Goal: Information Seeking & Learning: Learn about a topic

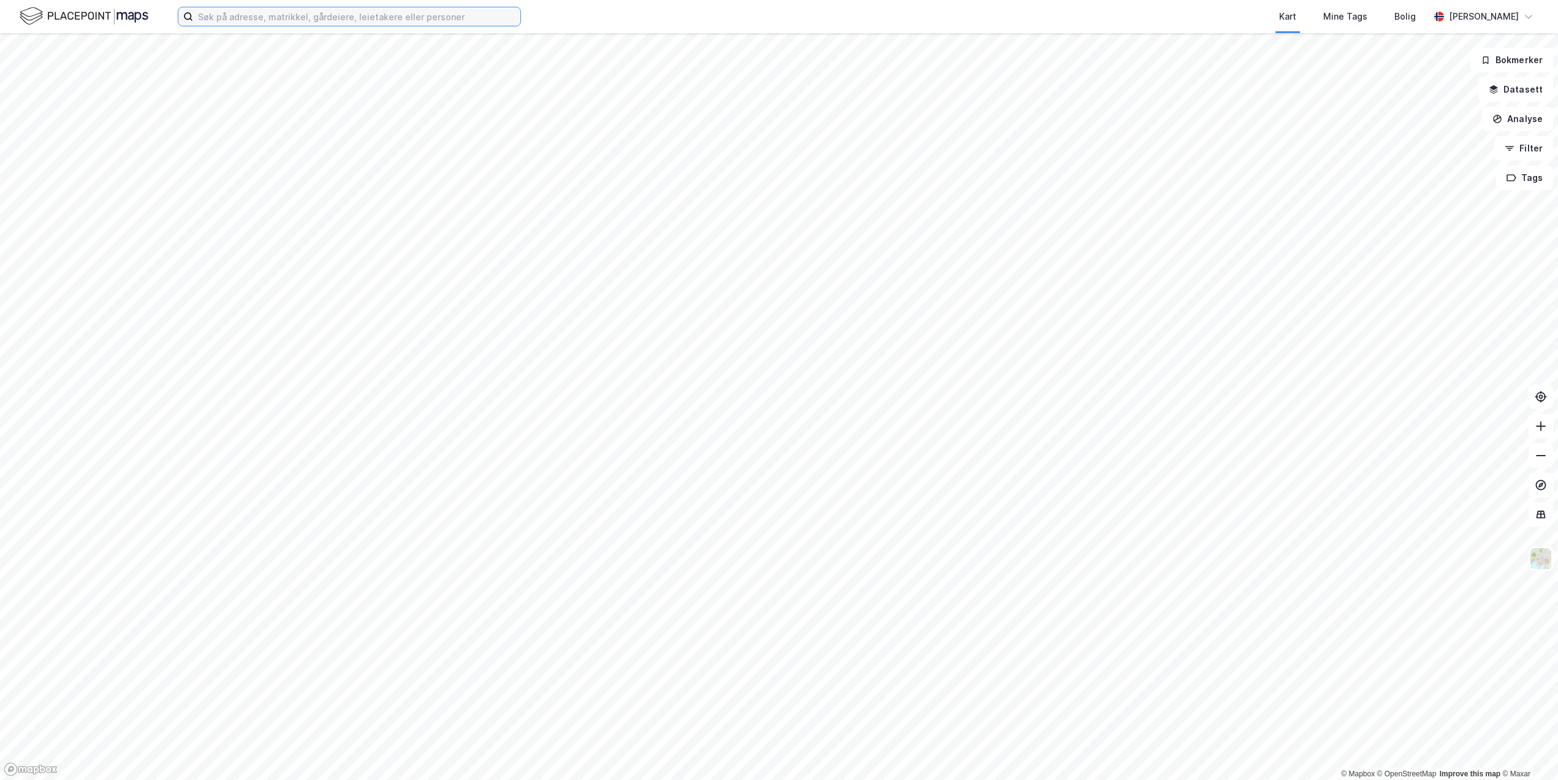
click at [293, 17] on input at bounding box center [356, 16] width 327 height 18
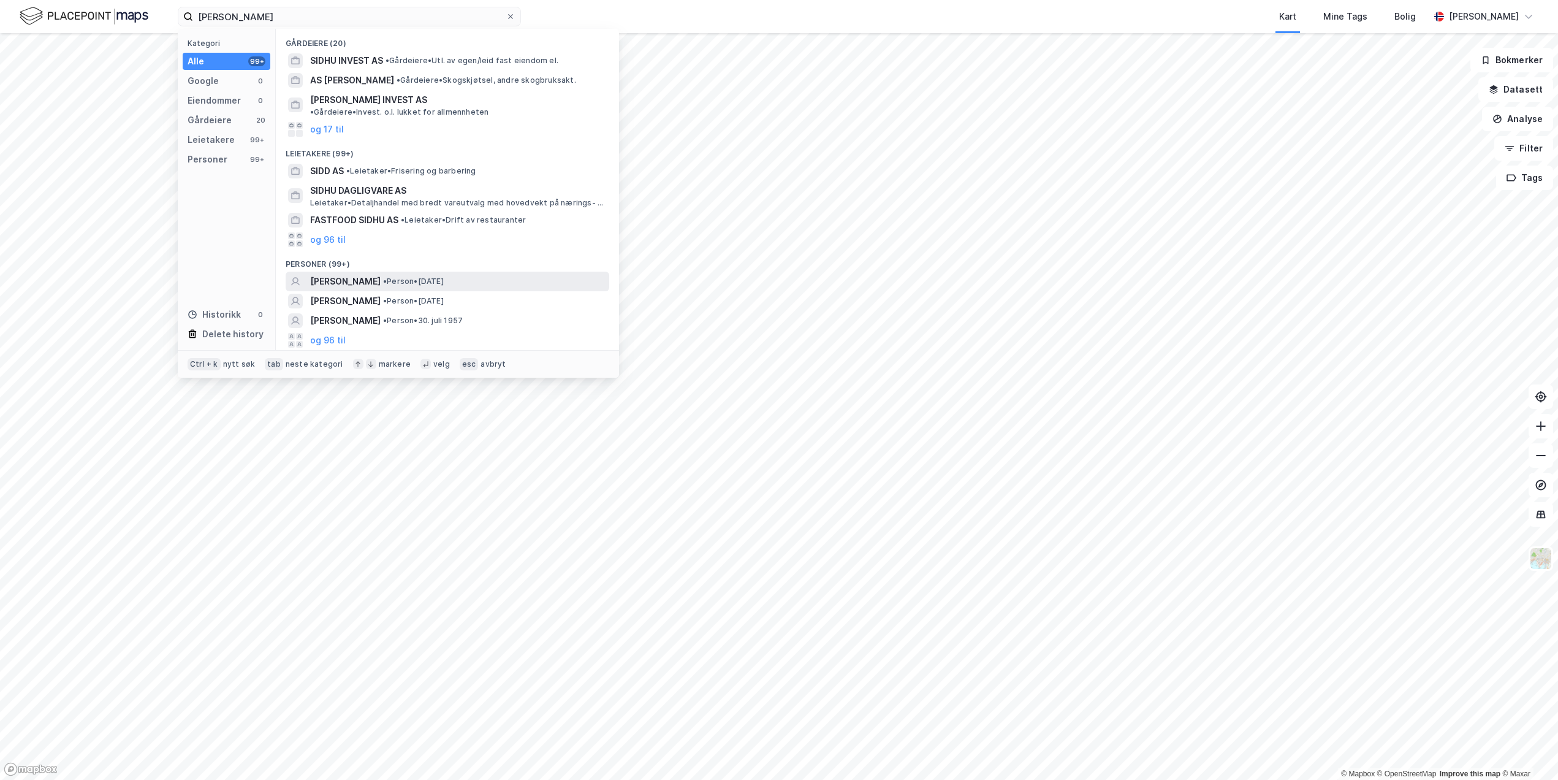
click at [383, 276] on span "•" at bounding box center [385, 280] width 4 height 9
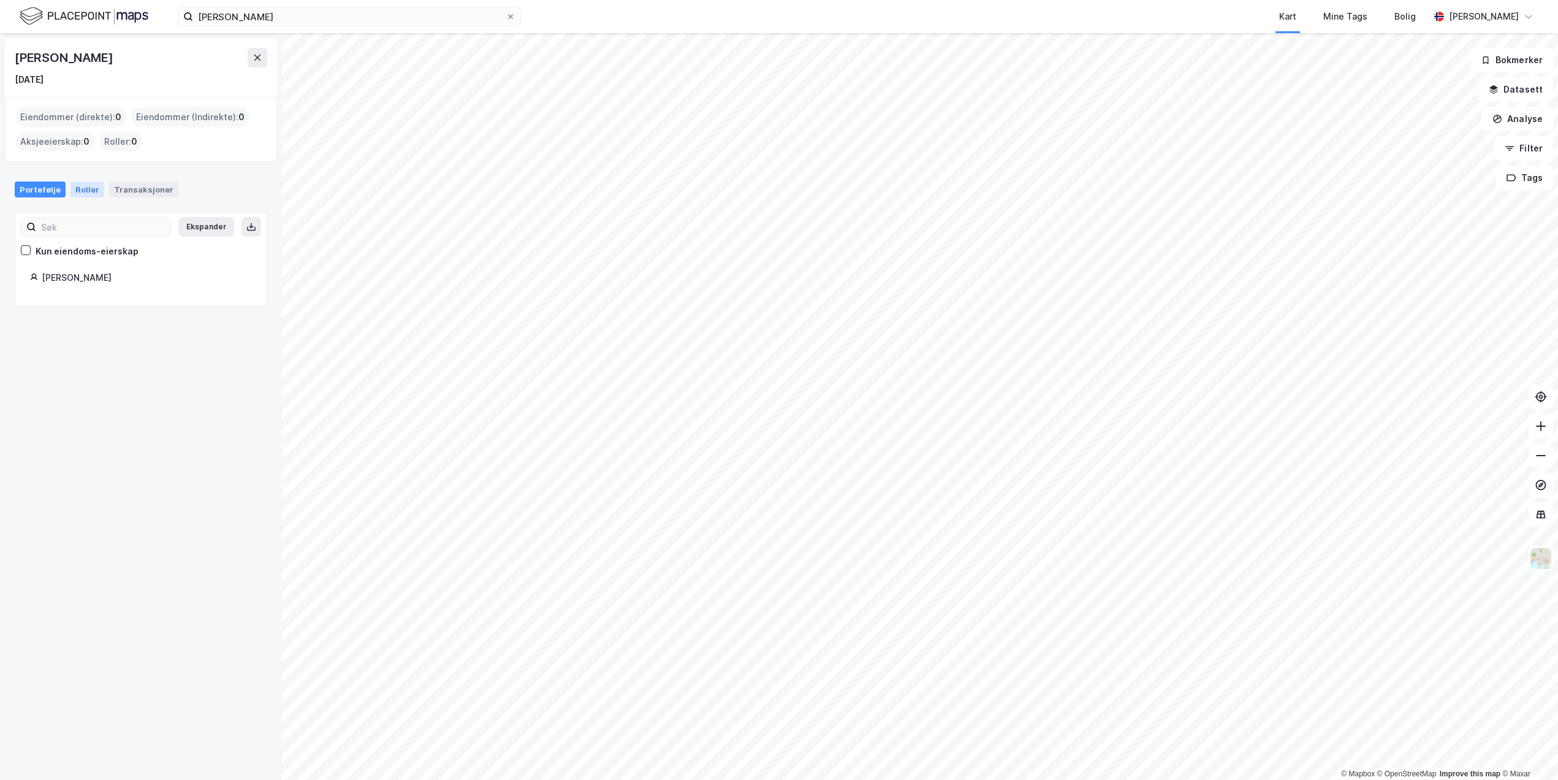
click at [89, 192] on div "Roller" at bounding box center [87, 189] width 34 height 16
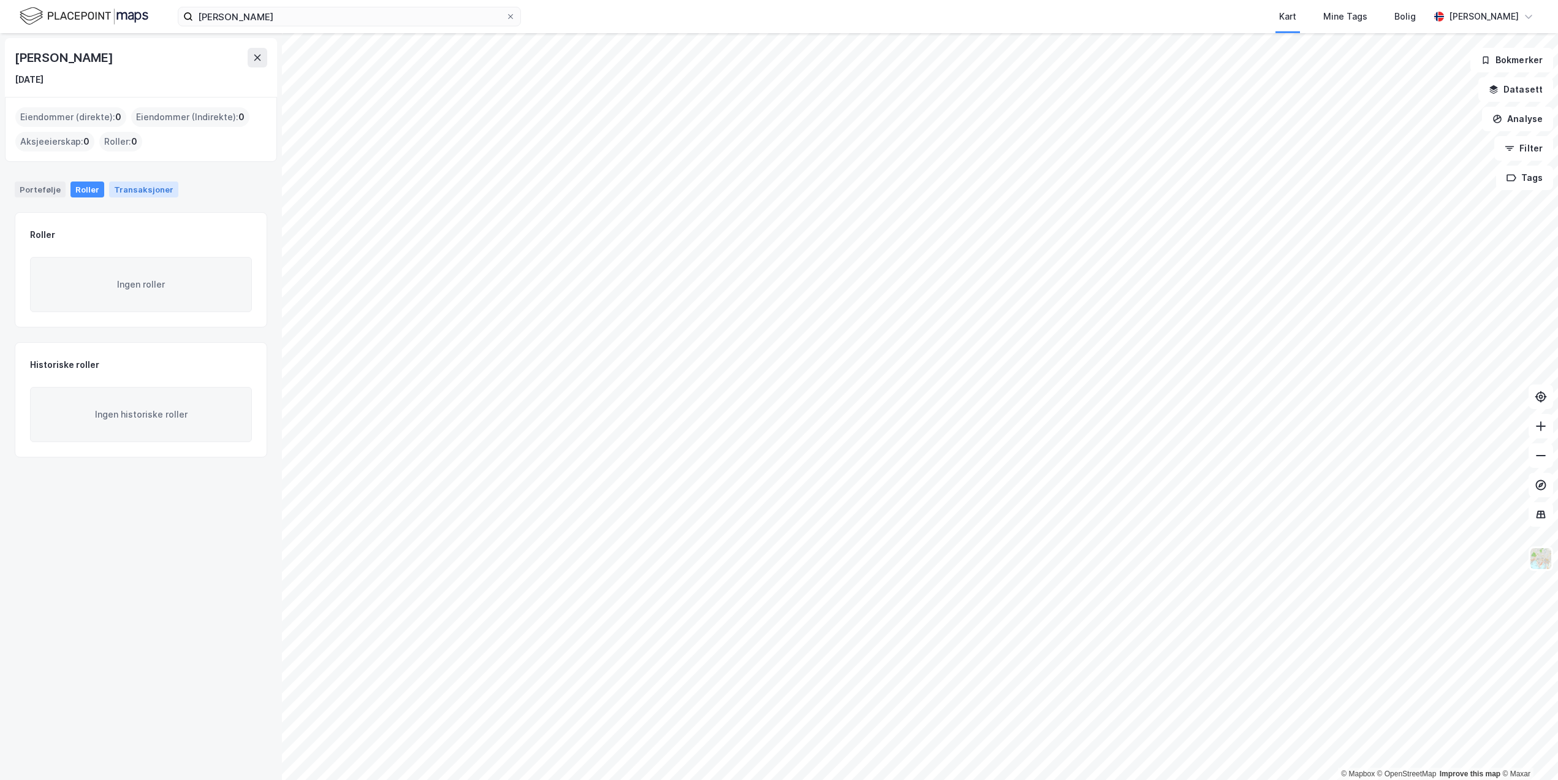
click at [139, 188] on div "Transaksjoner" at bounding box center [143, 189] width 69 height 16
click at [59, 185] on div "Portefølje" at bounding box center [40, 189] width 51 height 16
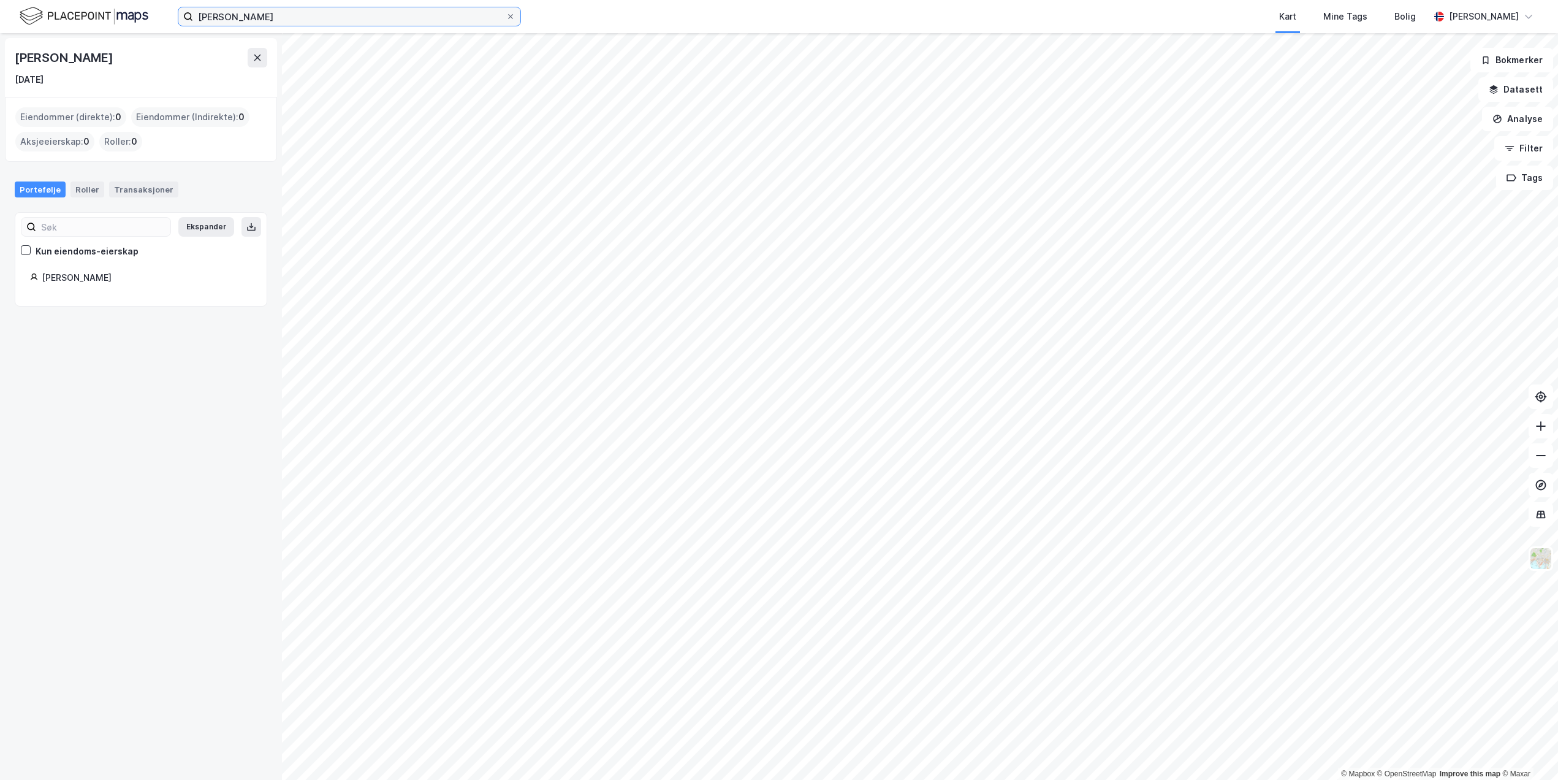
click at [224, 21] on input "[PERSON_NAME]" at bounding box center [349, 16] width 313 height 18
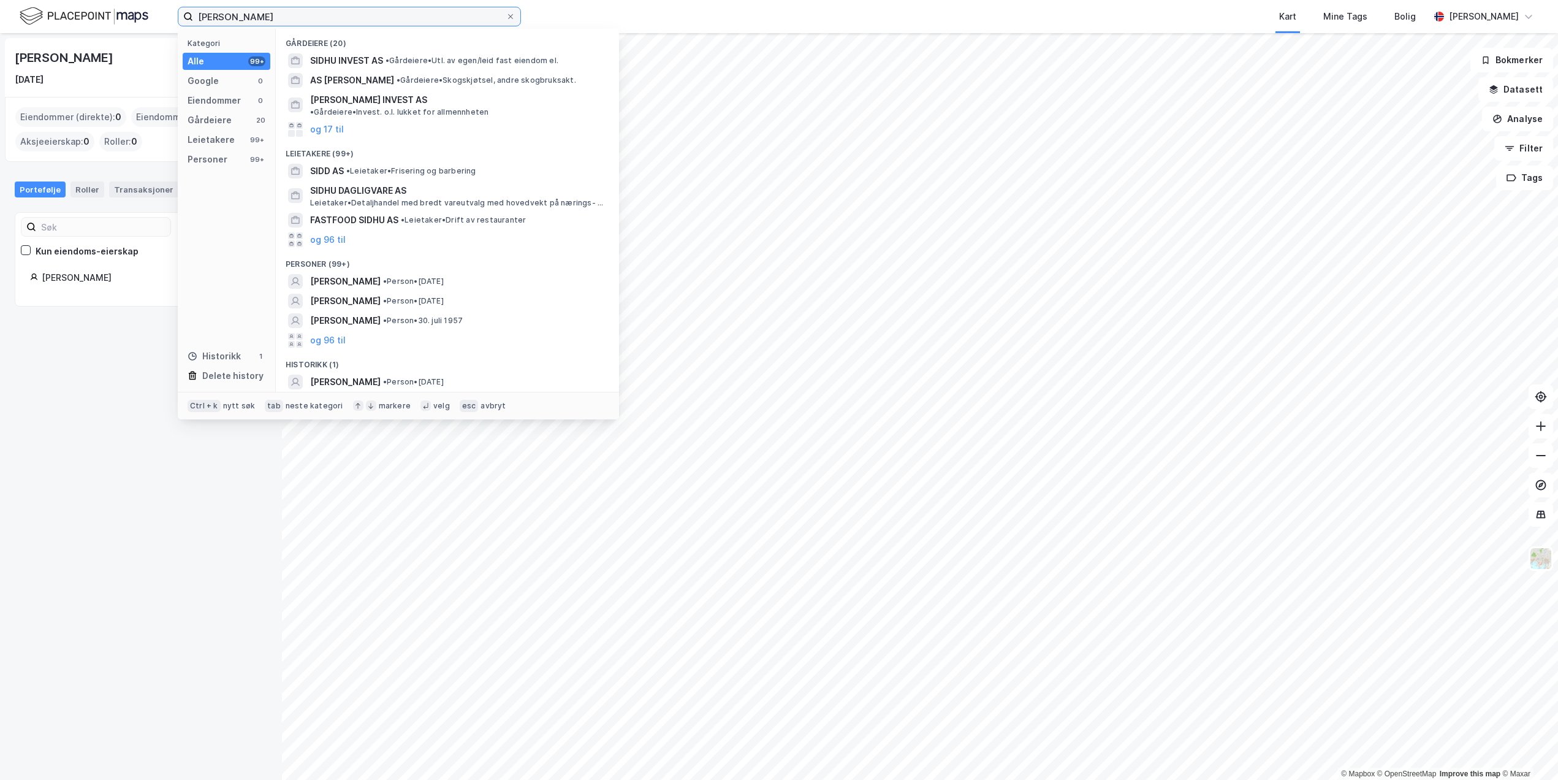
click at [224, 21] on input "[PERSON_NAME]" at bounding box center [349, 16] width 313 height 18
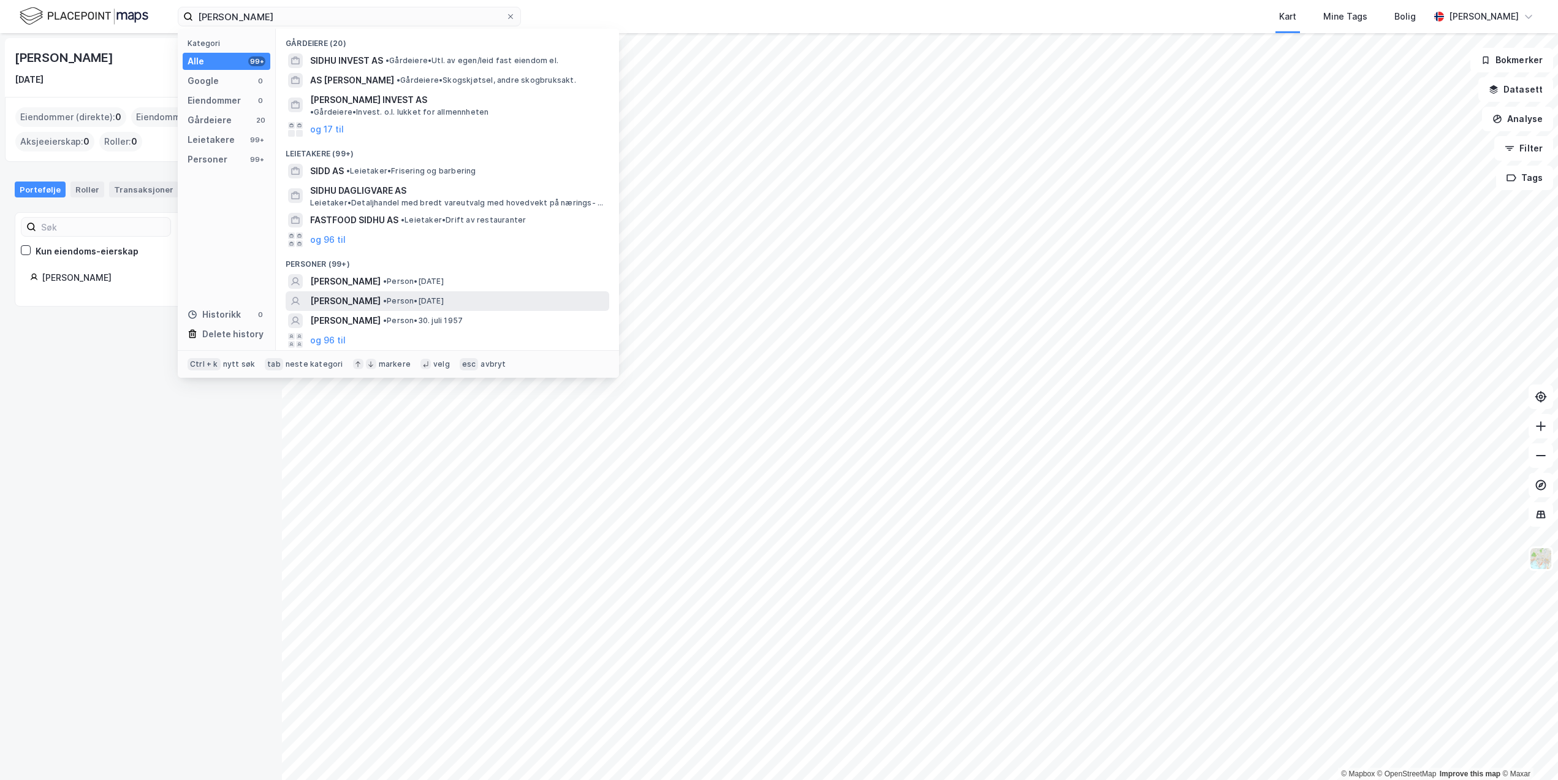
click at [353, 294] on span "[PERSON_NAME]" at bounding box center [345, 301] width 70 height 15
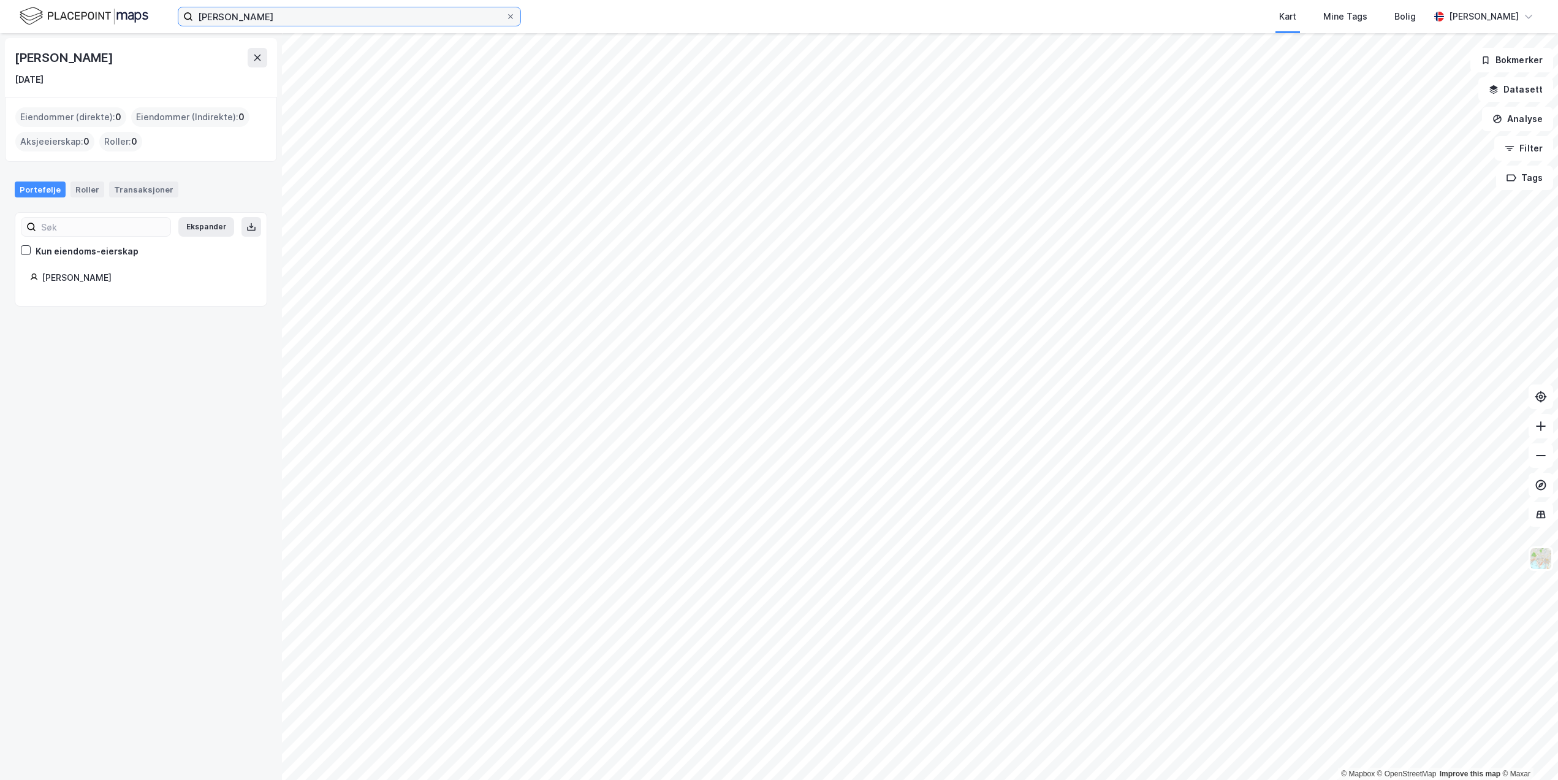
click at [221, 13] on input "[PERSON_NAME]" at bounding box center [349, 16] width 313 height 18
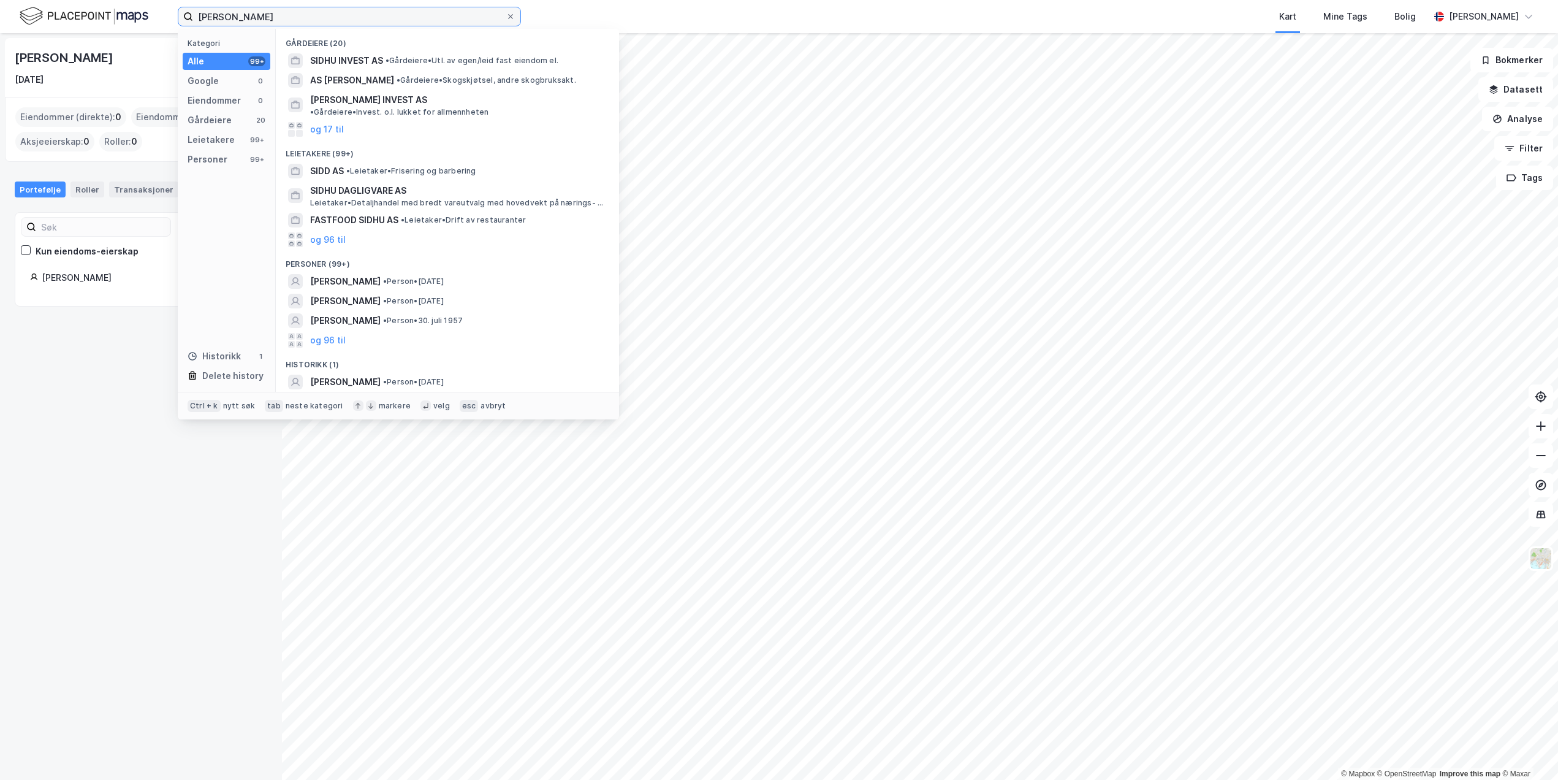
click at [221, 13] on input "[PERSON_NAME]" at bounding box center [349, 16] width 313 height 18
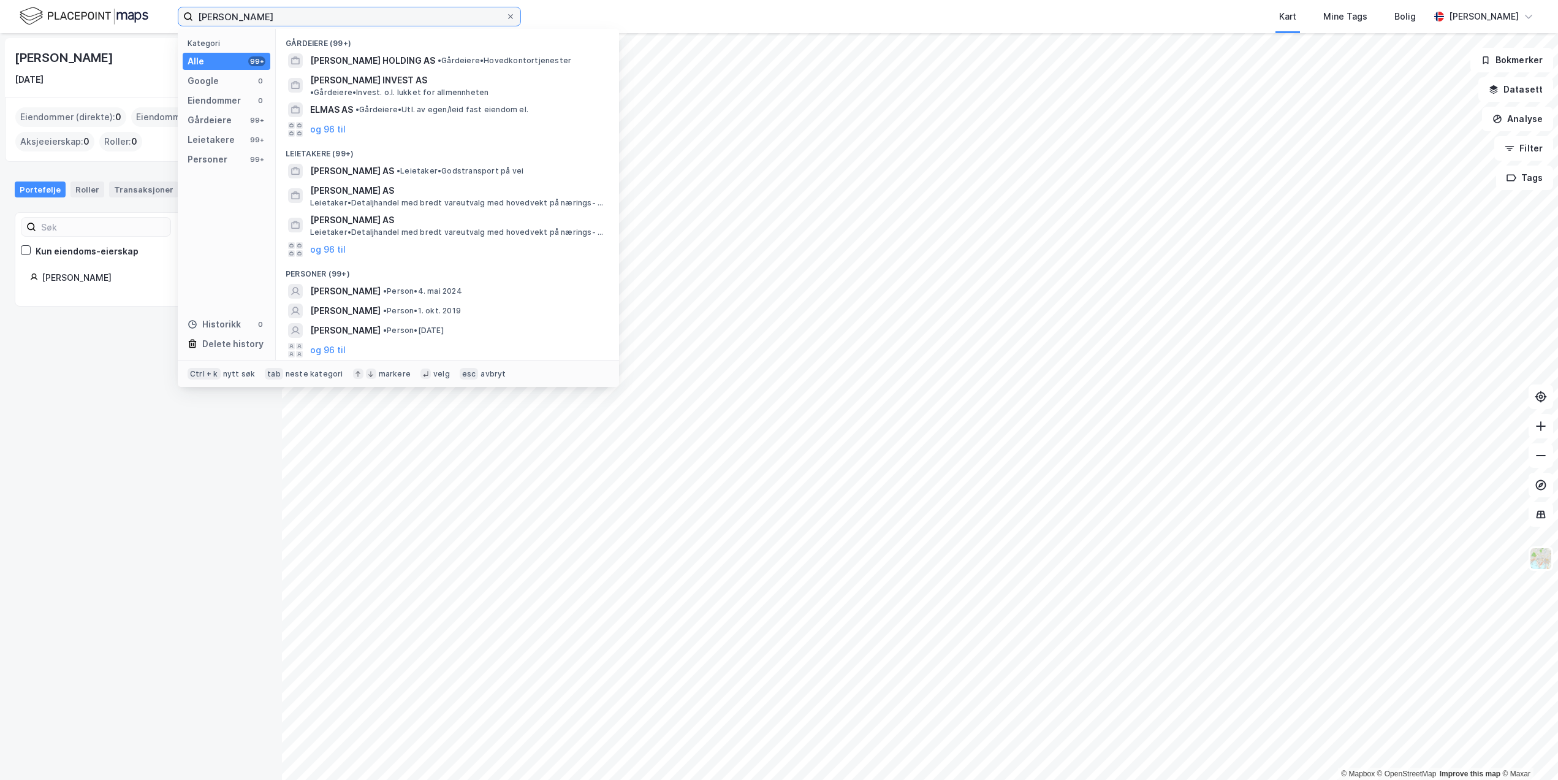
click at [289, 18] on input "[PERSON_NAME]" at bounding box center [349, 16] width 313 height 18
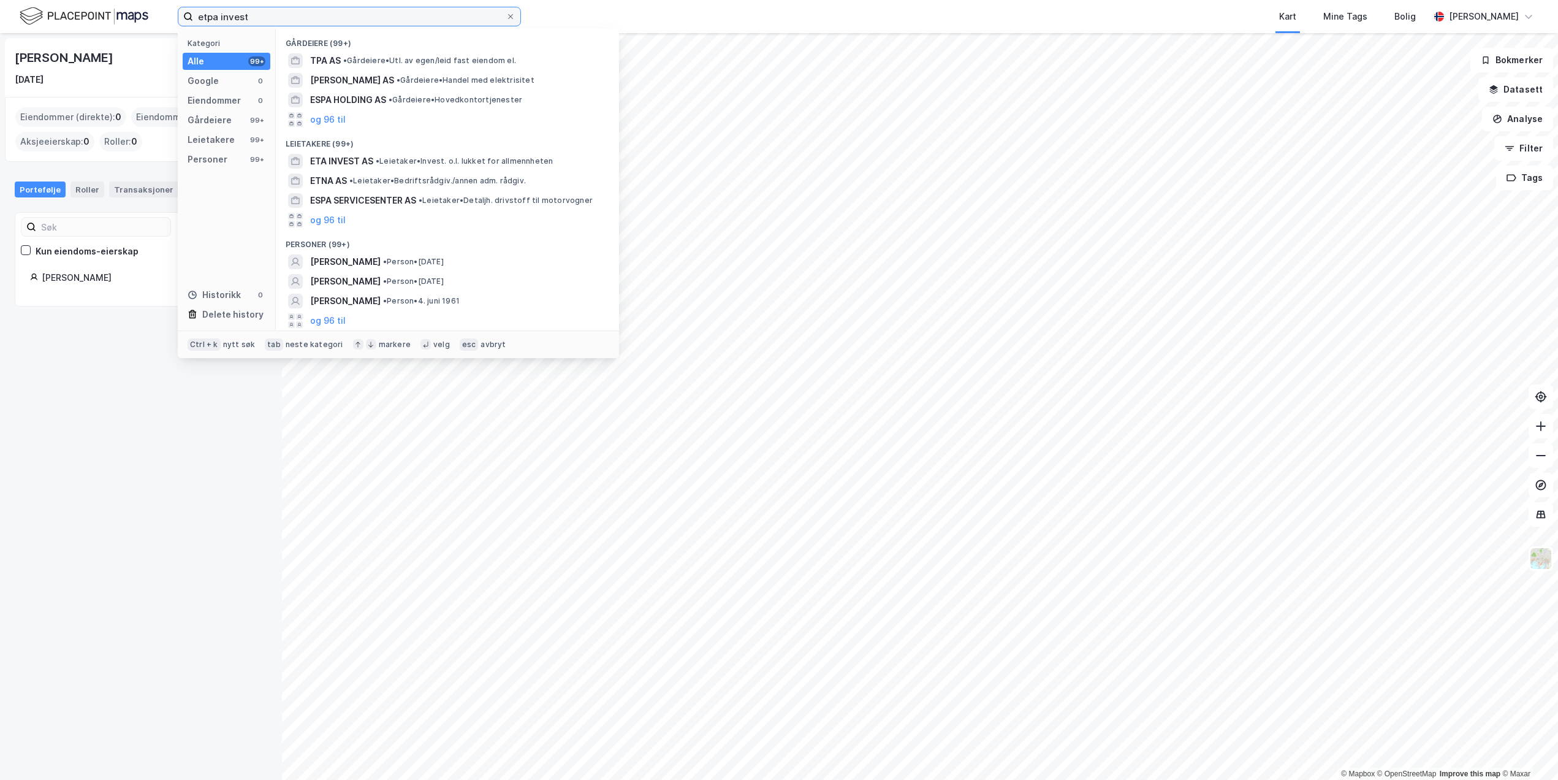
click at [252, 18] on input "etpa invest" at bounding box center [349, 16] width 313 height 18
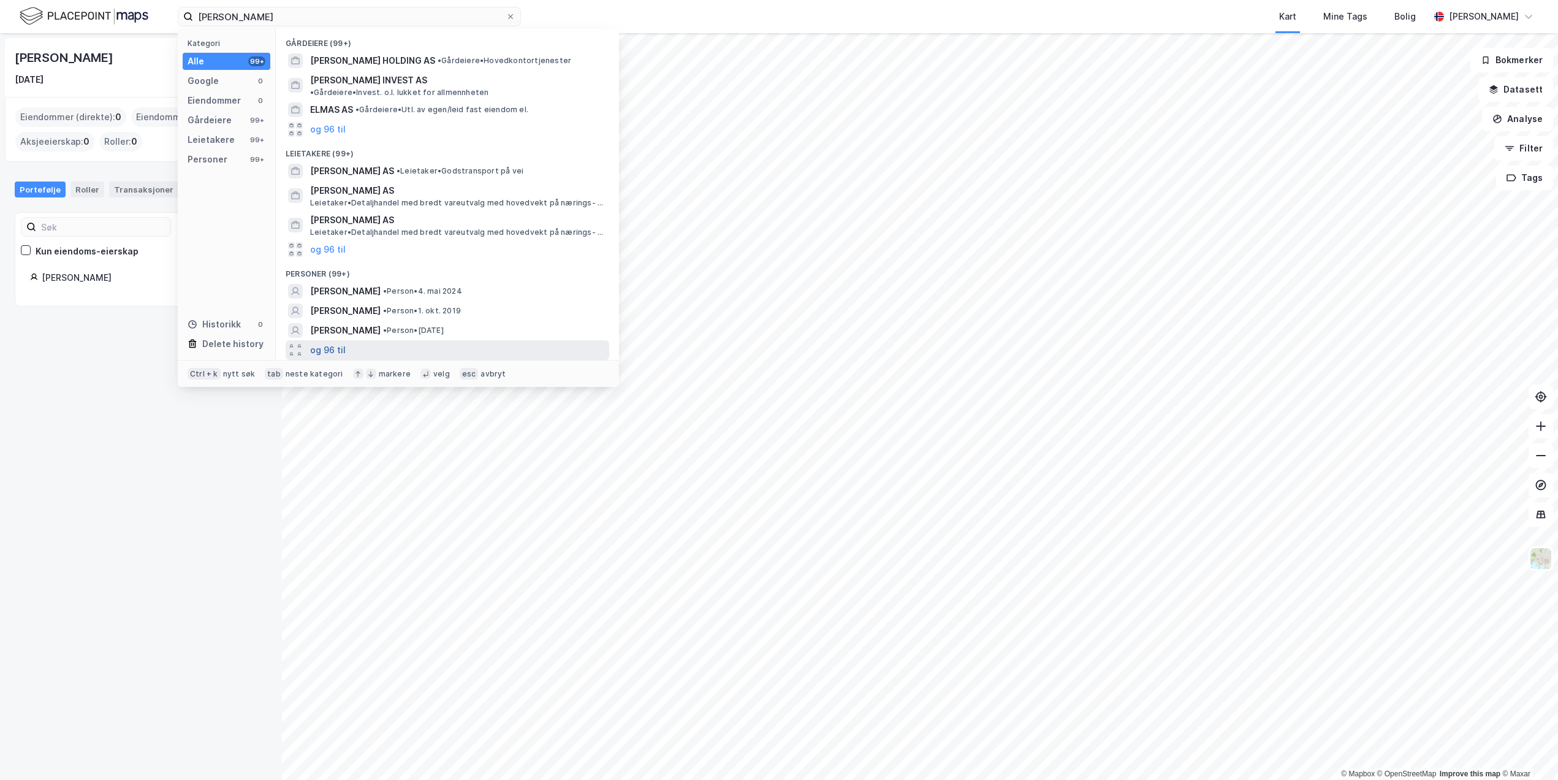
click at [331, 343] on button "og 96 til" at bounding box center [328, 350] width 36 height 15
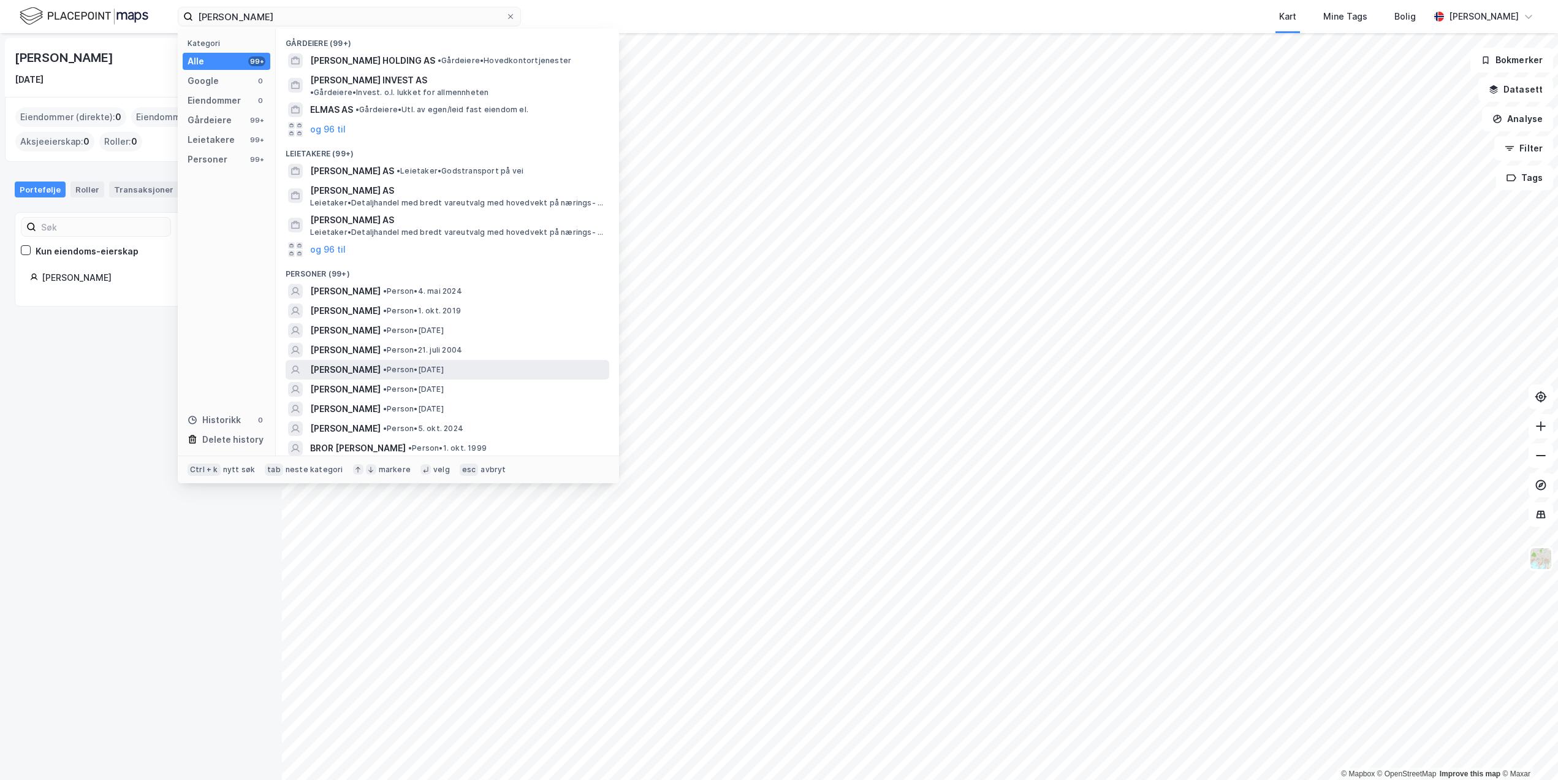
click at [495, 362] on div "[PERSON_NAME] • Person • [DATE]" at bounding box center [458, 369] width 297 height 15
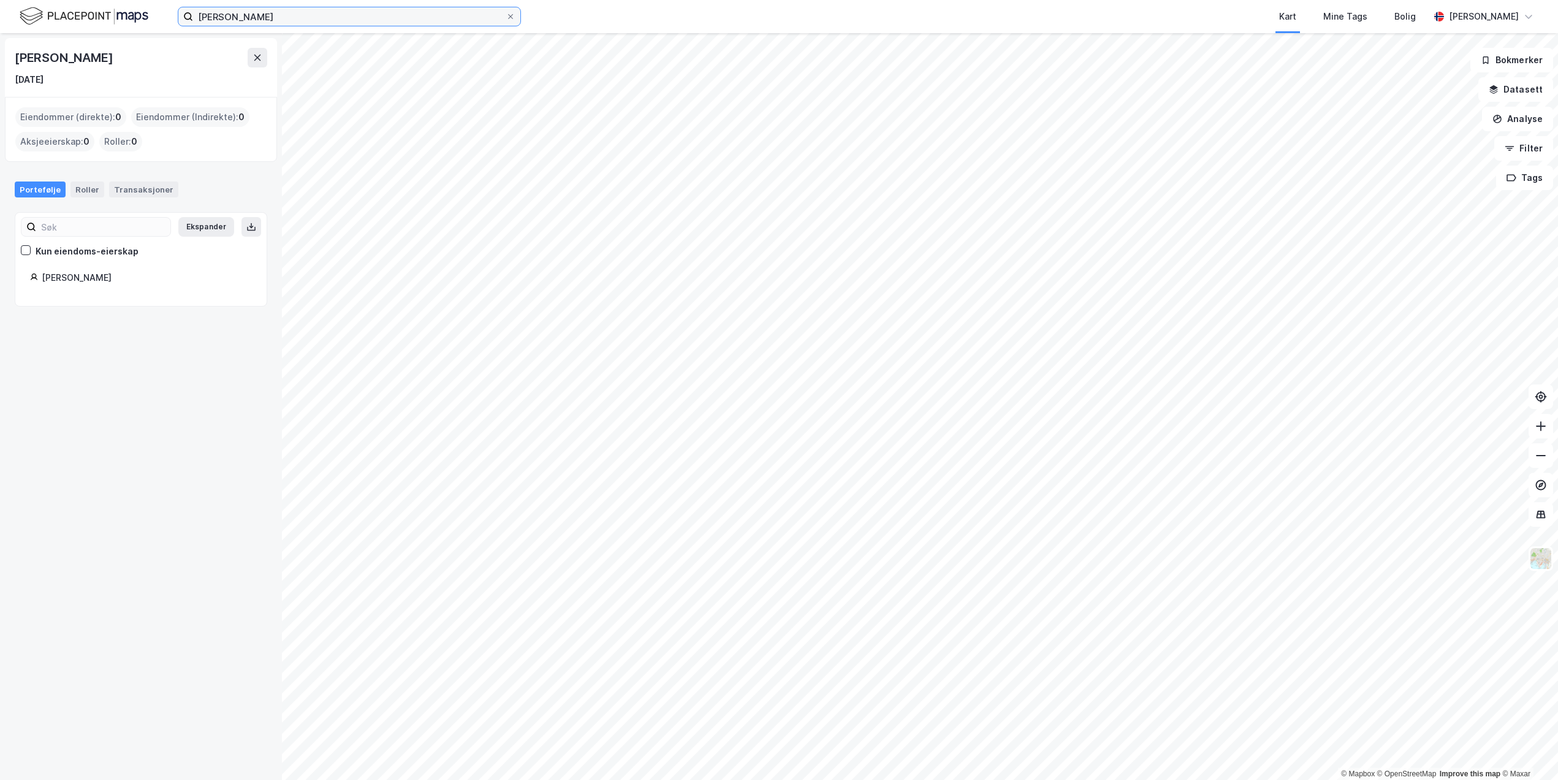
click at [257, 13] on input "[PERSON_NAME]" at bounding box center [349, 16] width 313 height 18
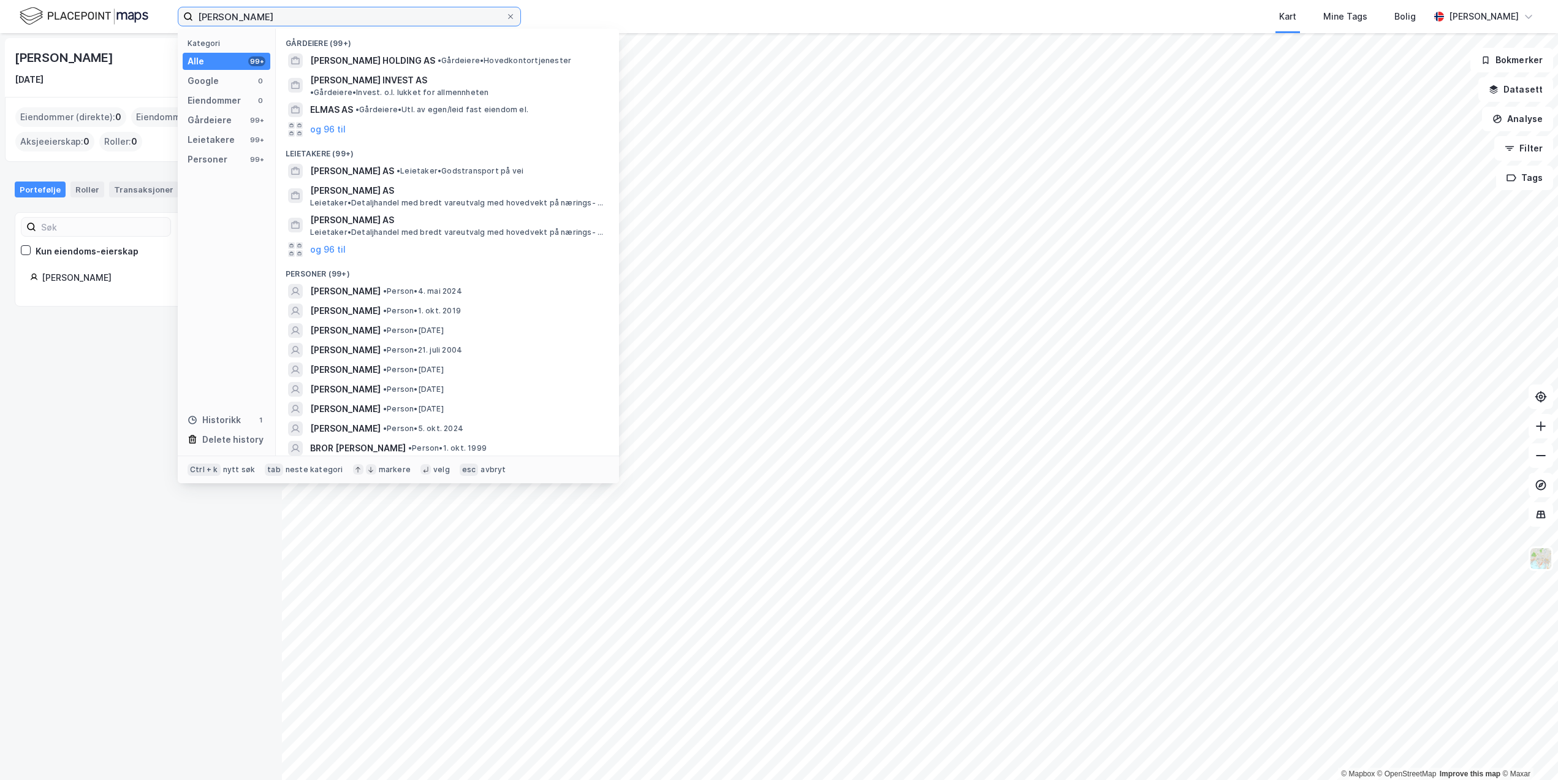
click at [257, 13] on input "[PERSON_NAME]" at bounding box center [349, 16] width 313 height 18
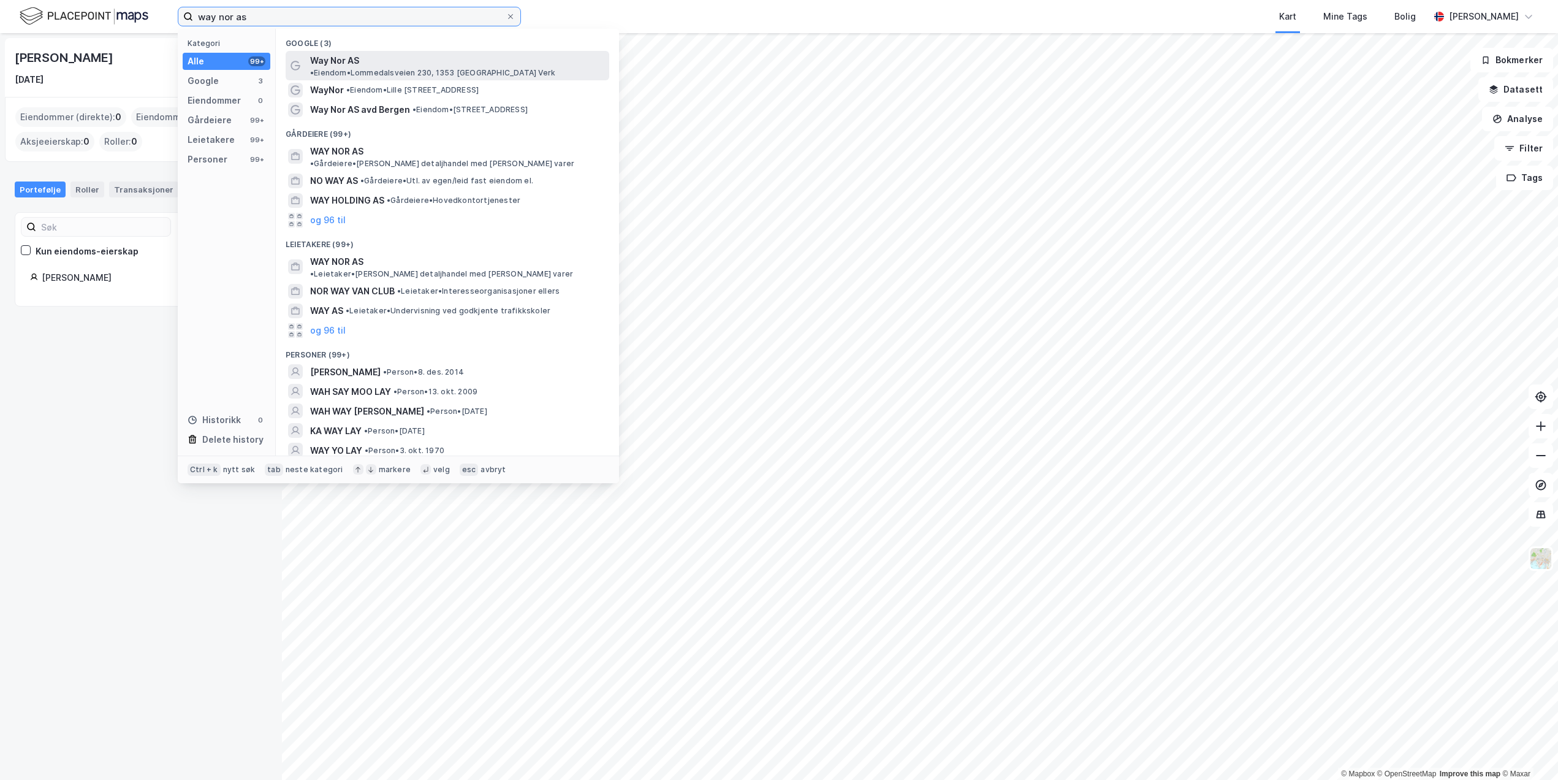
type input "way nor as"
click at [343, 60] on span "Way Nor AS" at bounding box center [334, 60] width 49 height 15
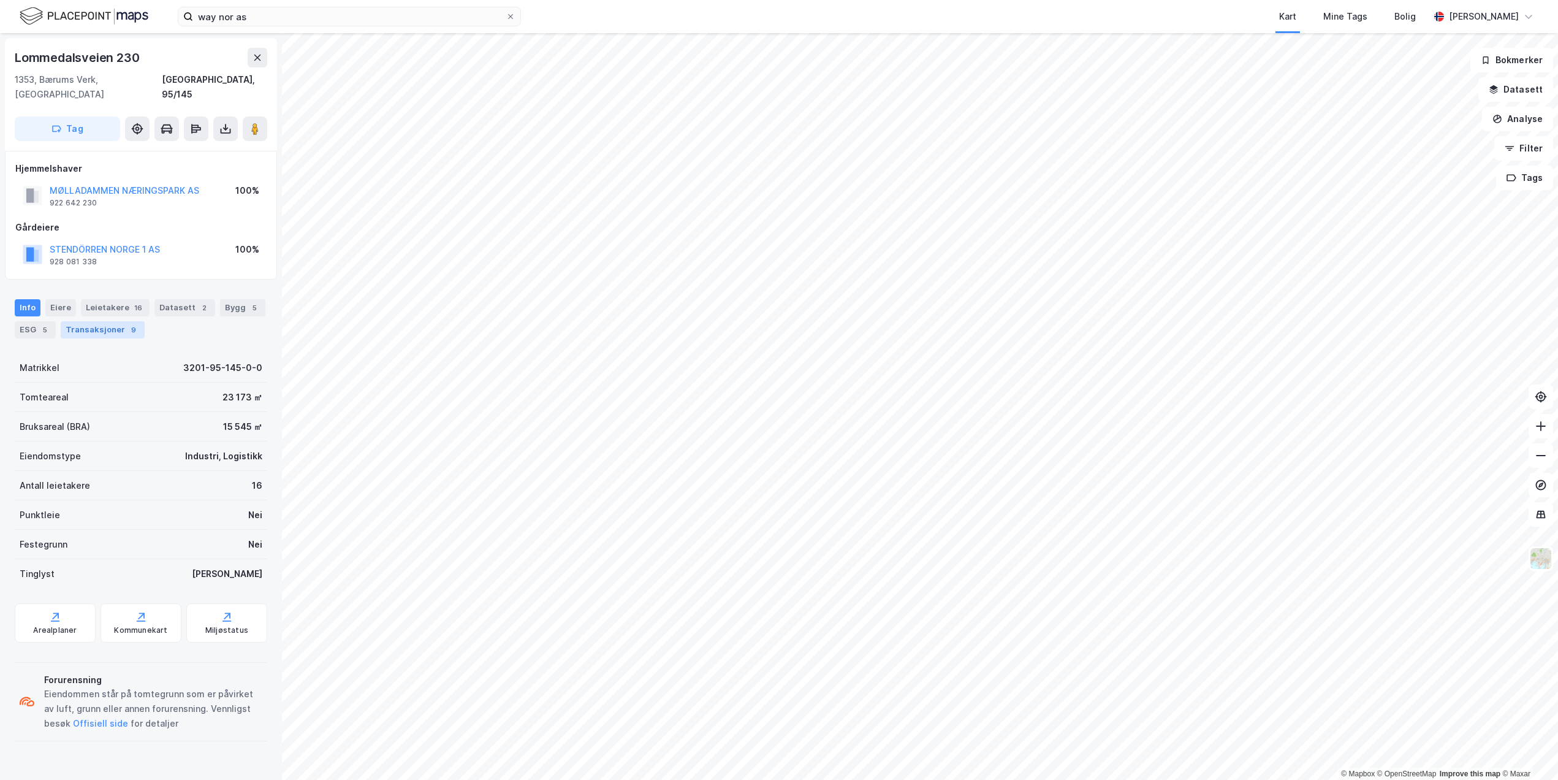
click at [93, 321] on div "Transaksjoner 9" at bounding box center [103, 329] width 84 height 17
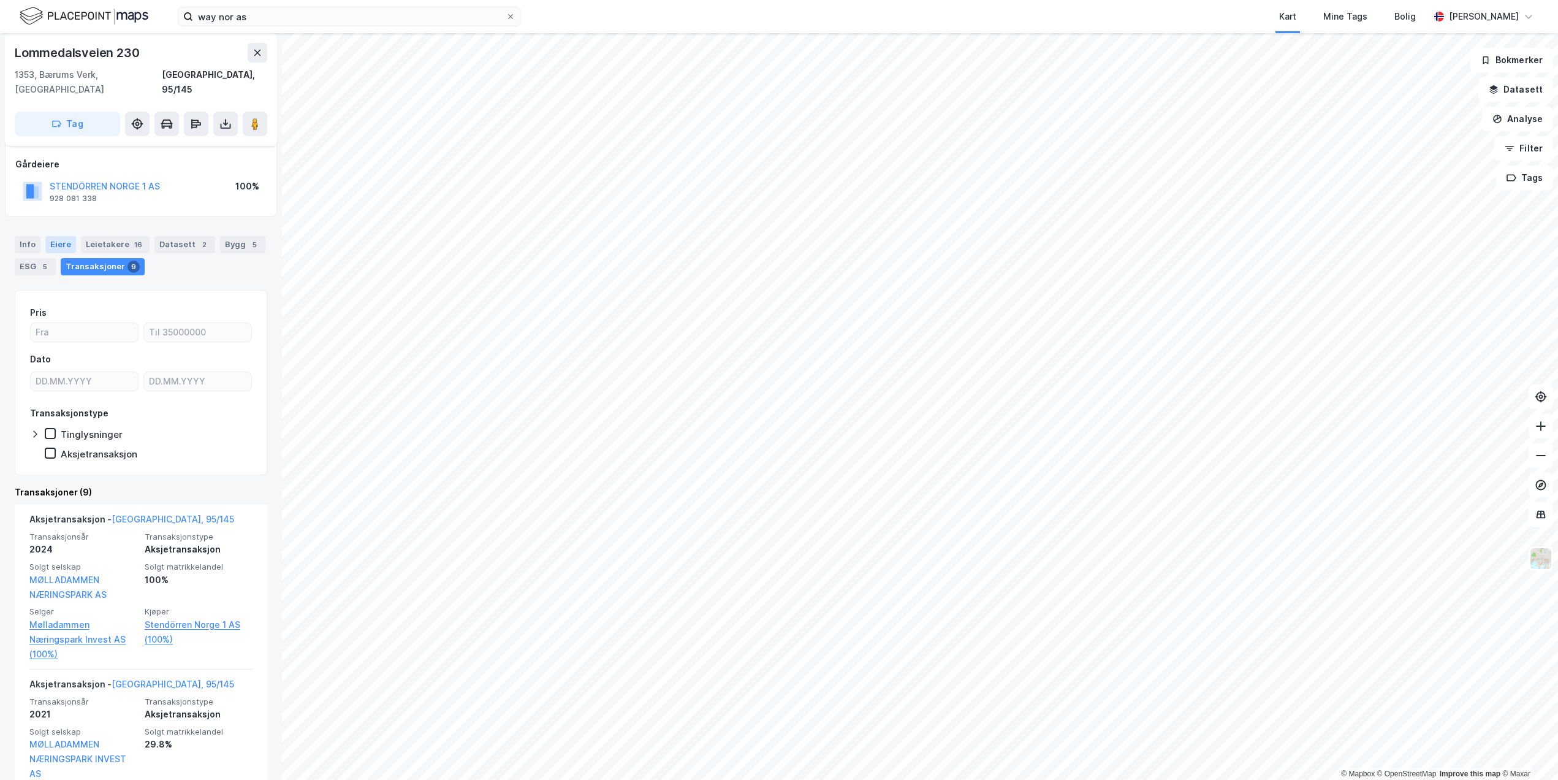
scroll to position [61, 0]
click at [56, 238] on div "Eiere" at bounding box center [60, 246] width 31 height 17
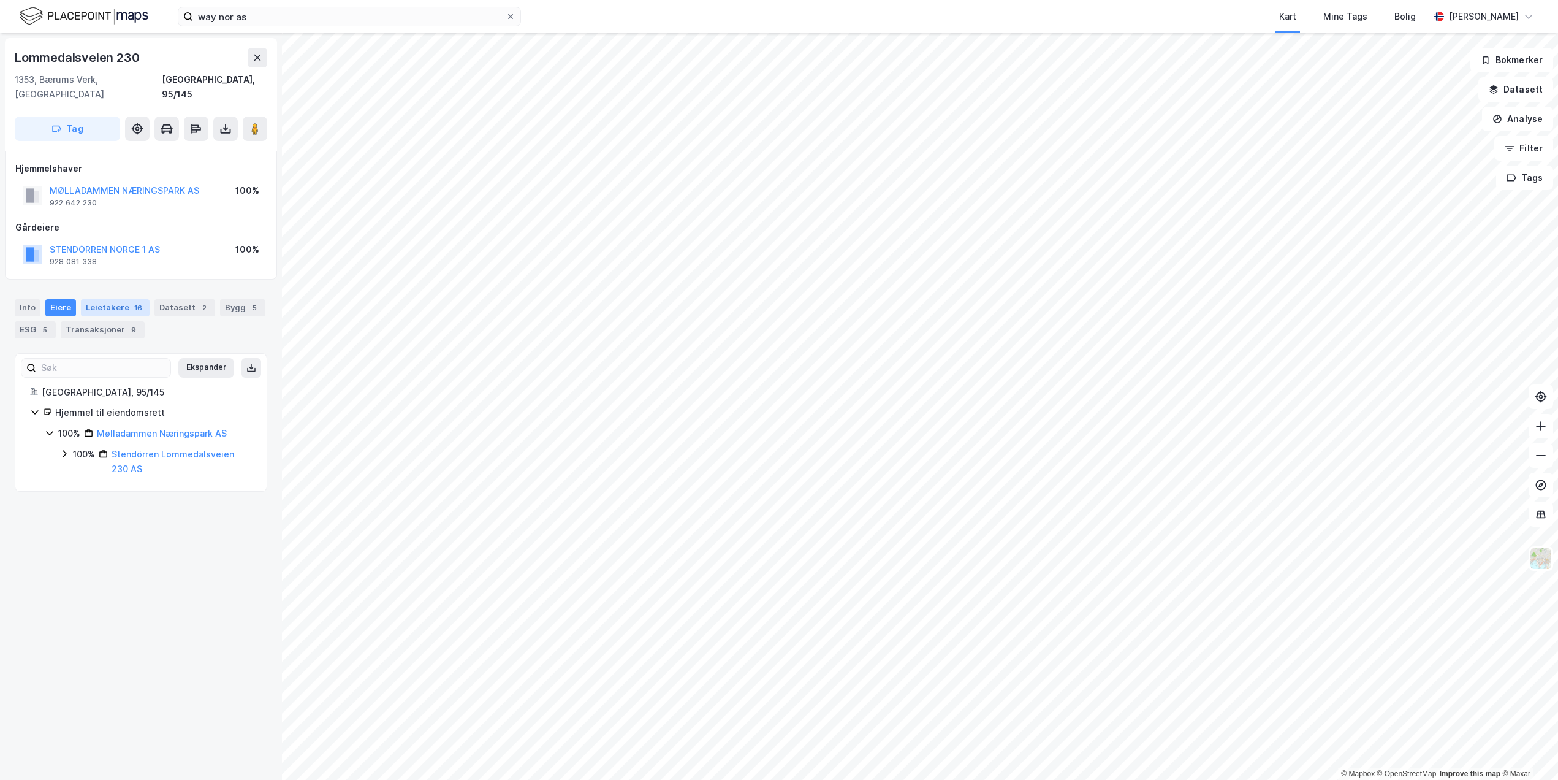
click at [118, 299] on div "Leietakere 16" at bounding box center [115, 307] width 69 height 17
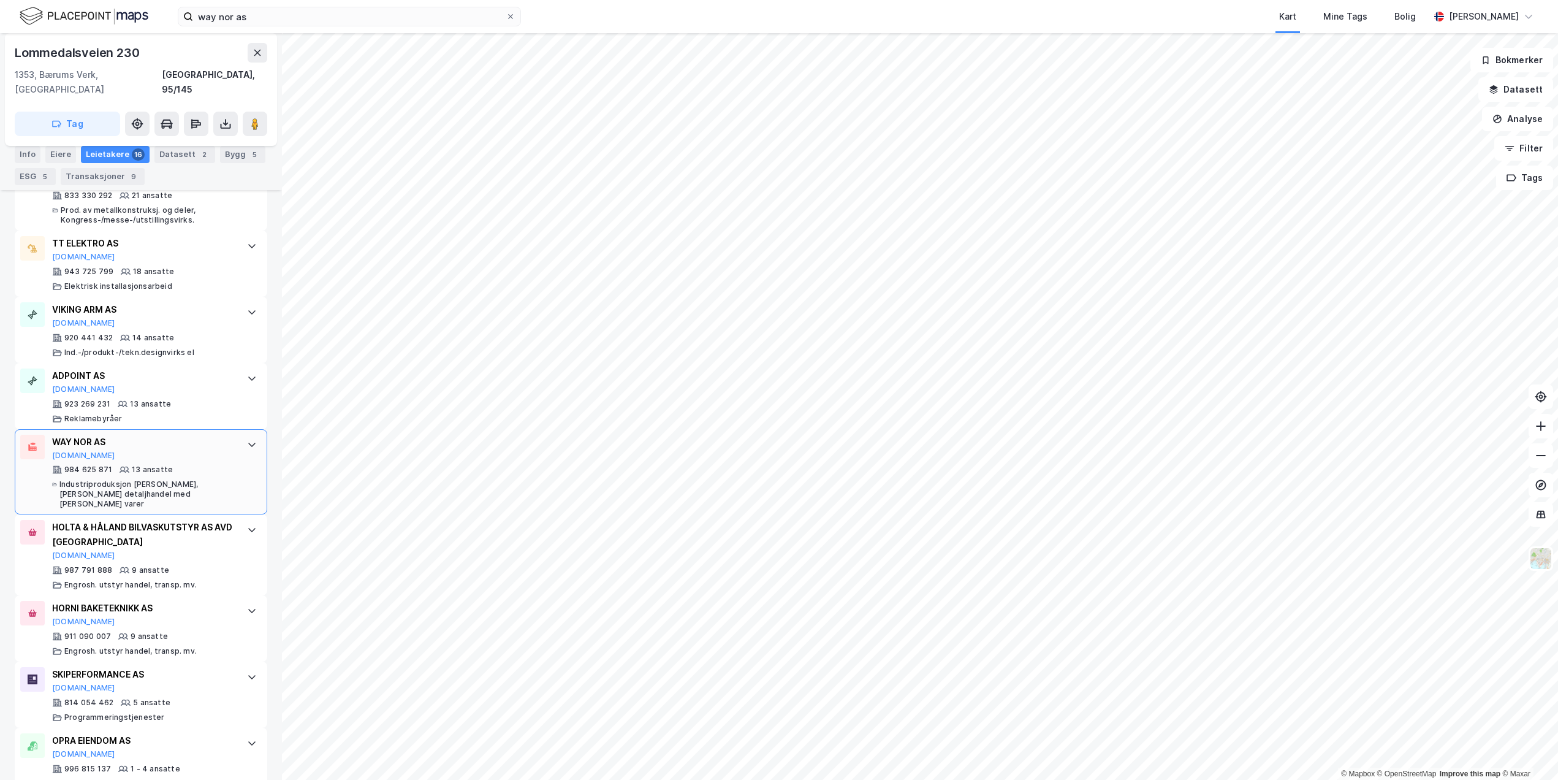
click at [162, 435] on div "WAY NOR AS" at bounding box center [143, 442] width 183 height 15
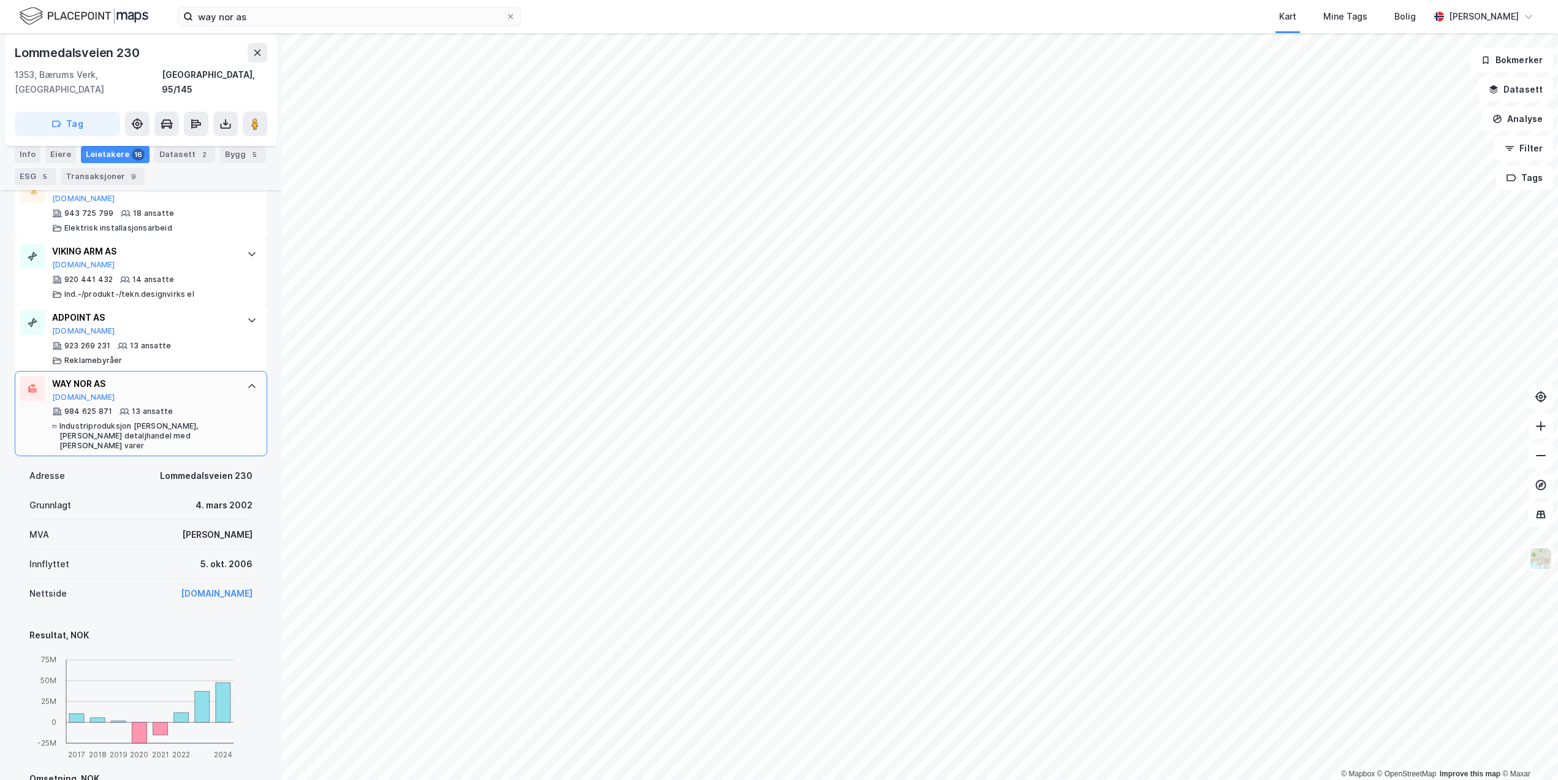
scroll to position [477, 0]
click at [91, 377] on div "WAY NOR AS" at bounding box center [143, 384] width 183 height 15
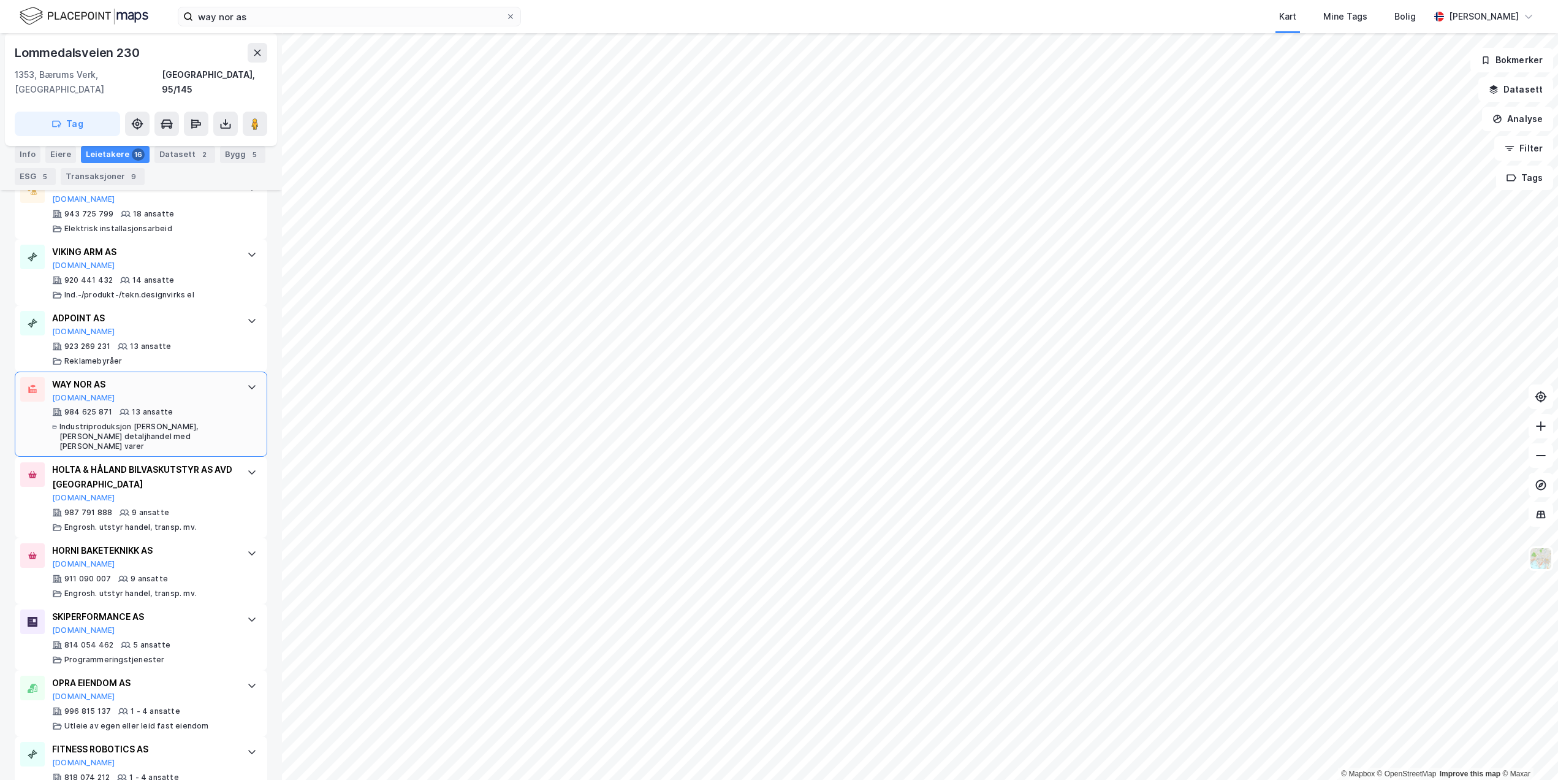
click at [167, 381] on div "WAY NOR AS [DOMAIN_NAME]" at bounding box center [143, 390] width 183 height 26
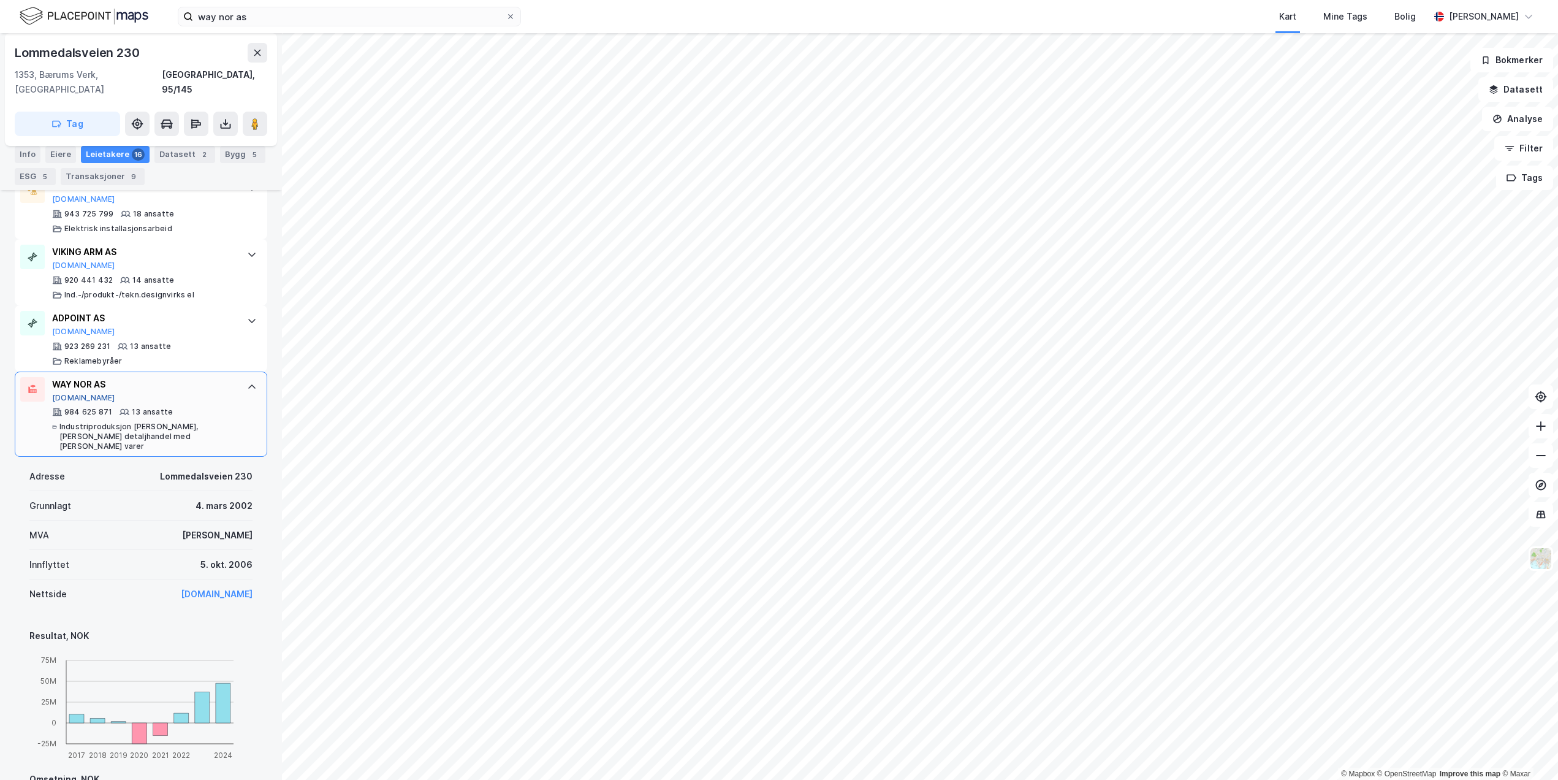
click at [72, 393] on button "[DOMAIN_NAME]" at bounding box center [83, 398] width 63 height 10
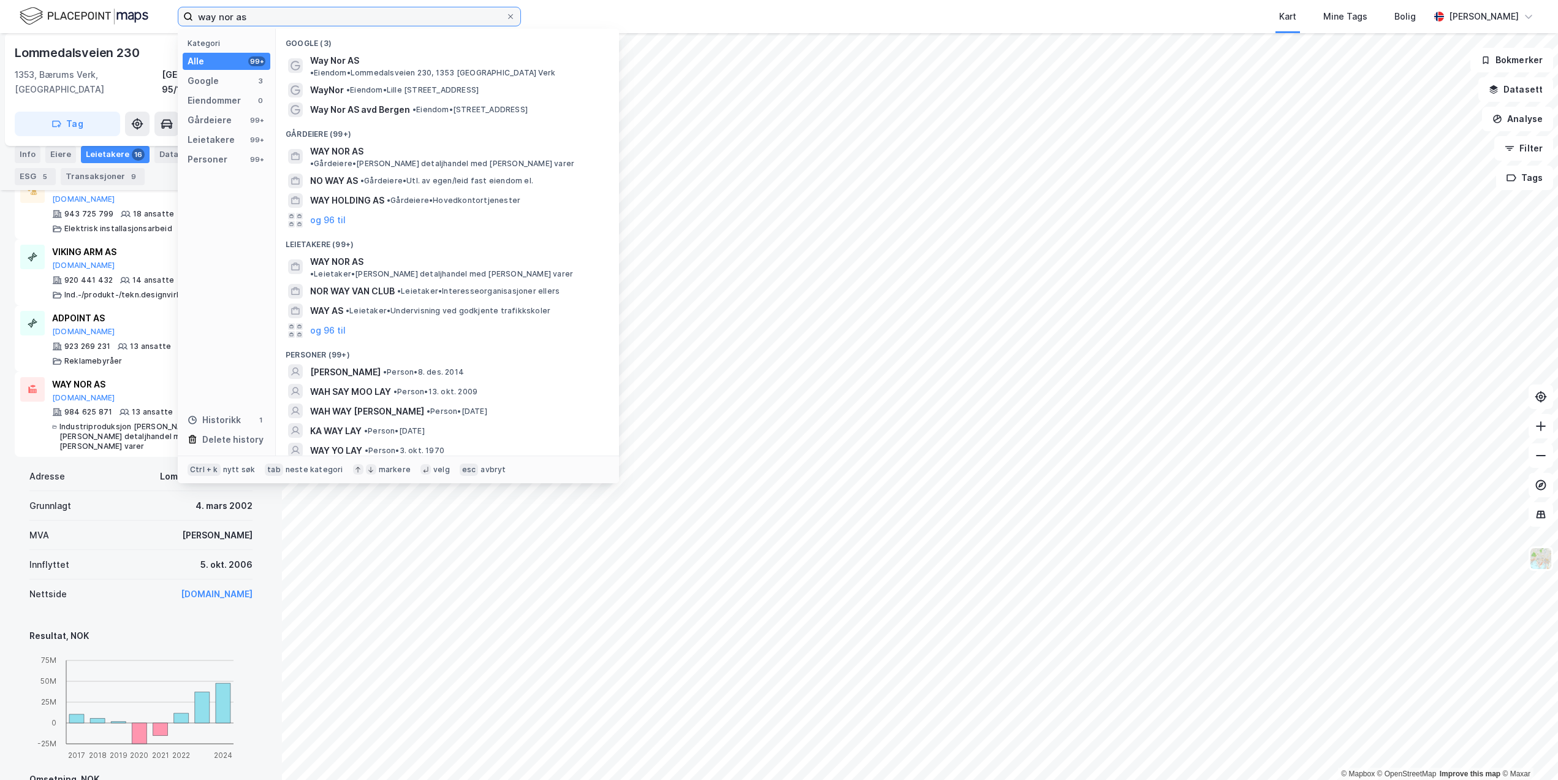
click at [426, 16] on input "way nor as" at bounding box center [349, 16] width 313 height 18
click at [372, 254] on div "WAY NOR AS • [PERSON_NAME] detaljhandel med [PERSON_NAME] varer" at bounding box center [458, 266] width 297 height 25
